Goal: Find specific page/section: Find specific page/section

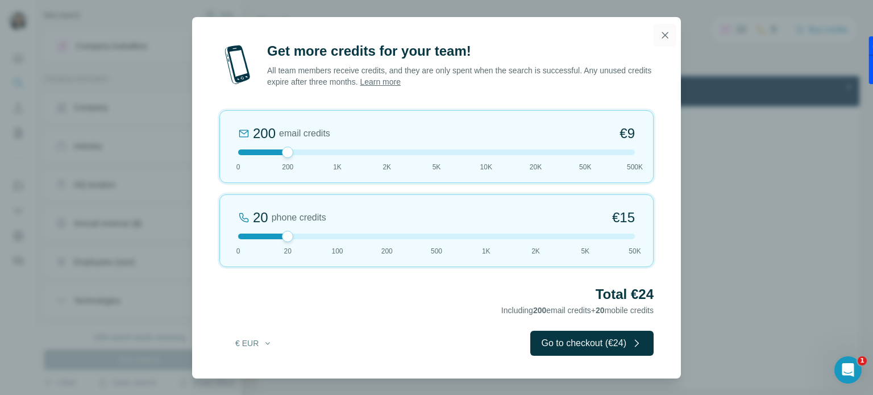
click at [673, 38] on button "button" at bounding box center [665, 35] width 23 height 23
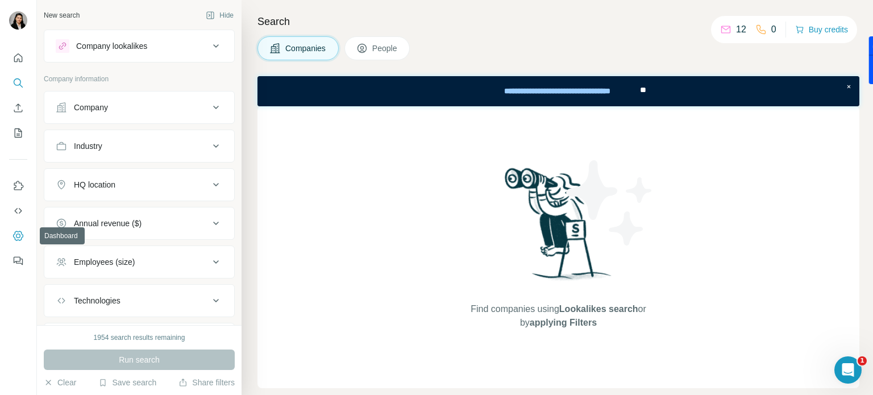
click at [24, 238] on button "Dashboard" at bounding box center [18, 236] width 18 height 20
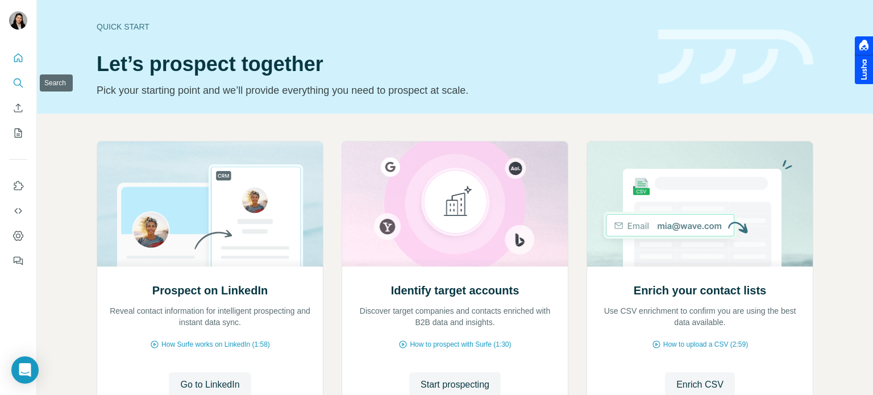
click at [19, 76] on button "Search" at bounding box center [18, 83] width 18 height 20
